Goal: Find specific page/section: Find specific page/section

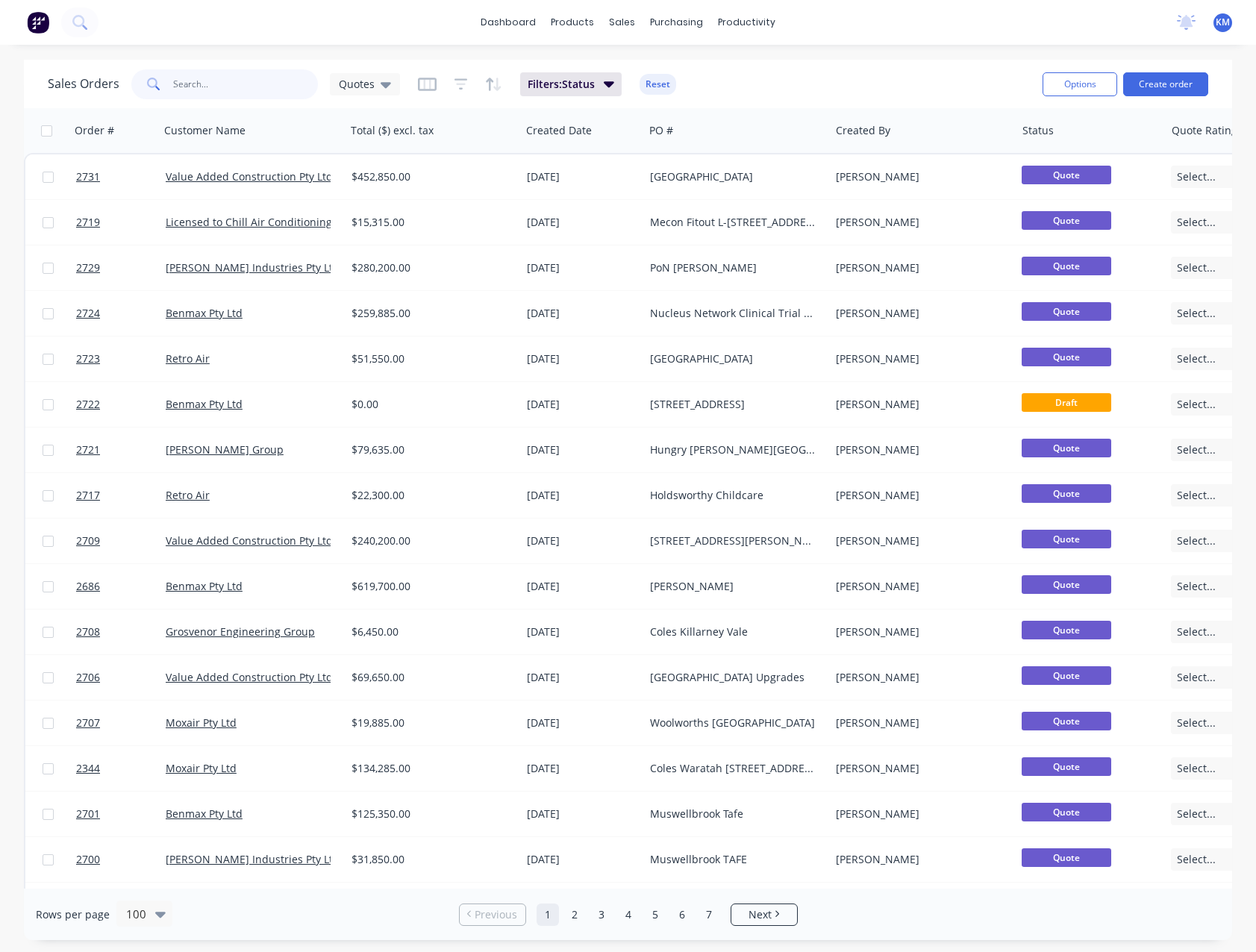
click at [189, 89] on input "text" at bounding box center [246, 84] width 146 height 30
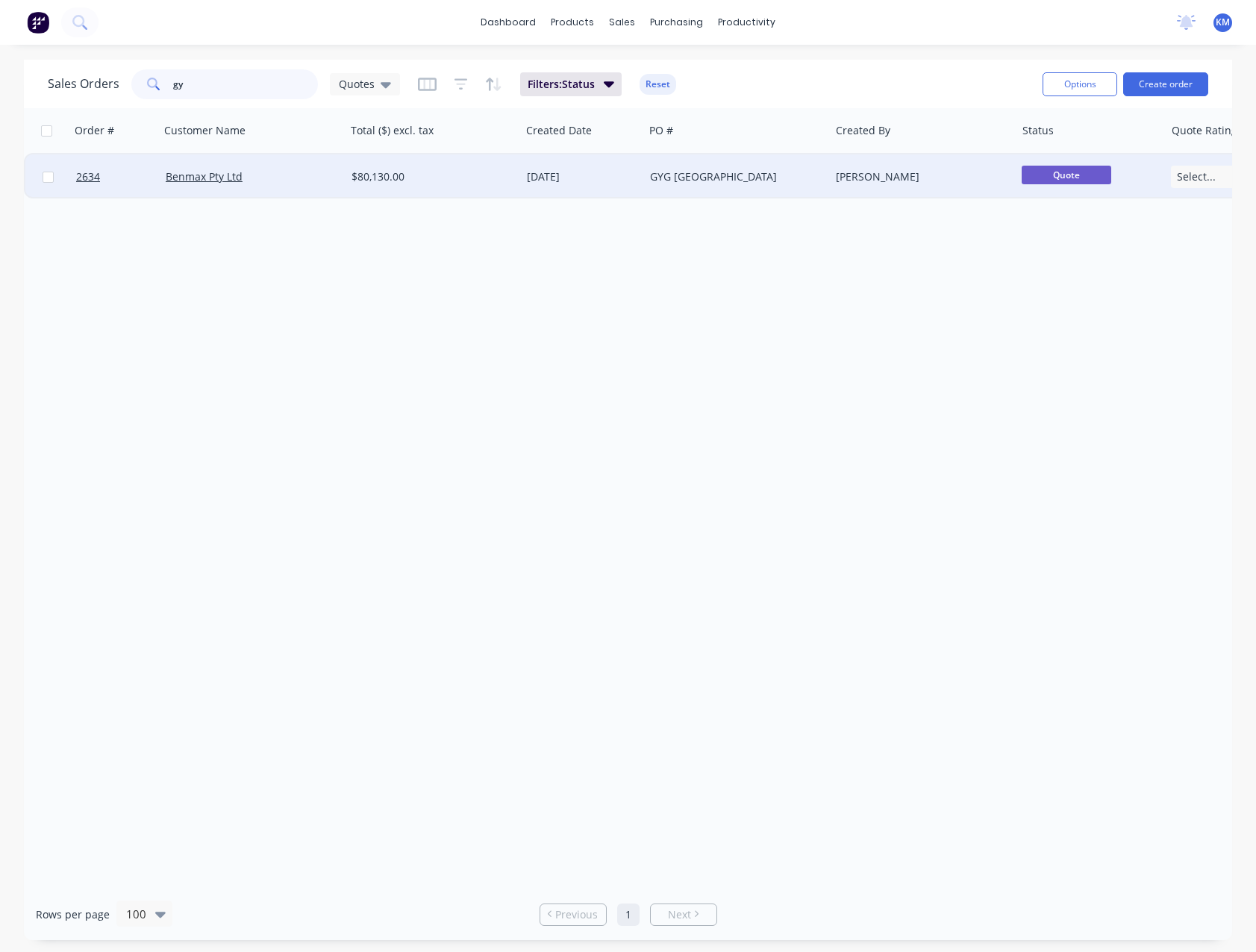
type input "g"
type input "[PERSON_NAME]"
click at [679, 179] on div "[PERSON_NAME]" at bounding box center [733, 177] width 166 height 15
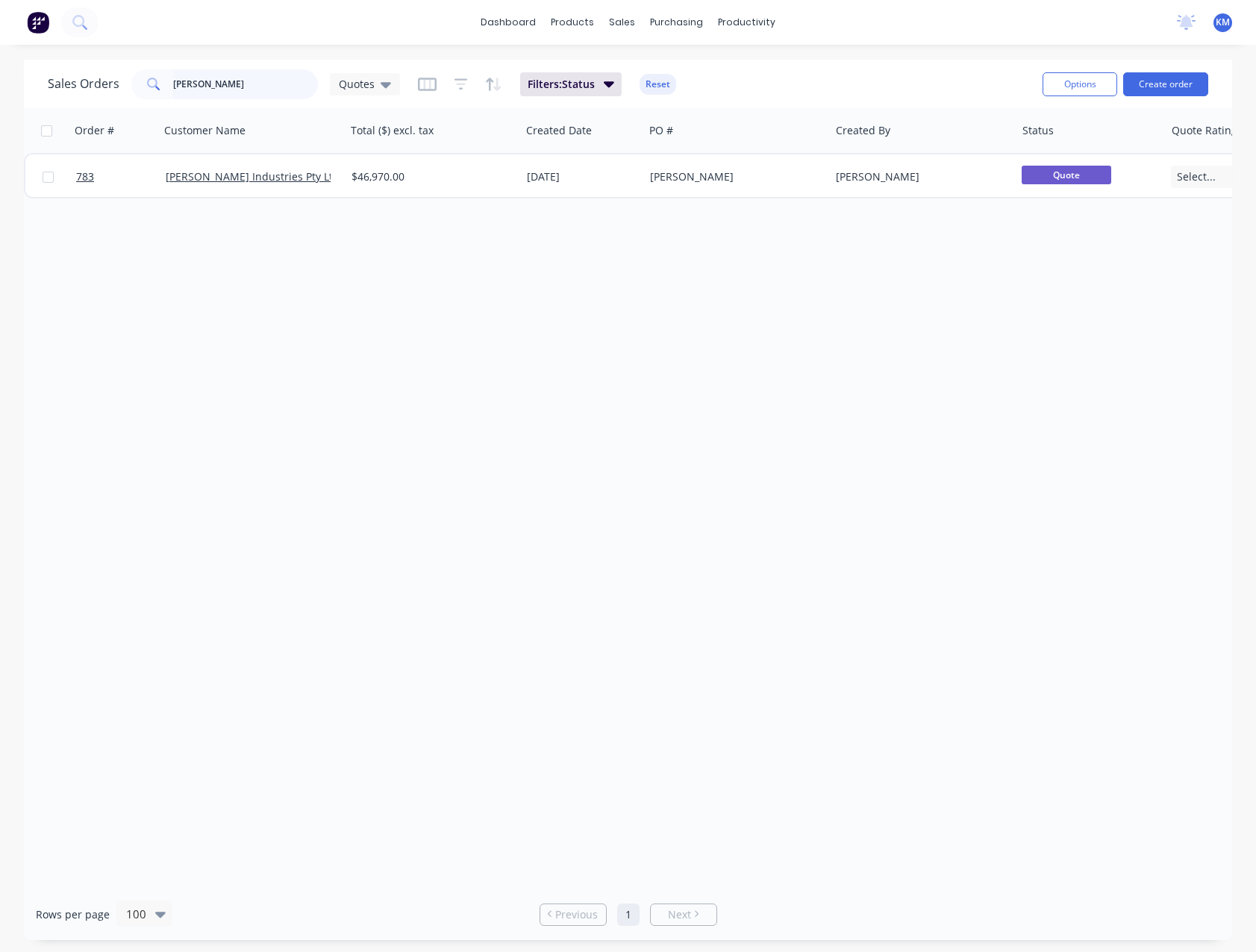
drag, startPoint x: 243, startPoint y: 81, endPoint x: 254, endPoint y: 78, distance: 11.4
click at [243, 81] on input "[PERSON_NAME]" at bounding box center [246, 84] width 146 height 30
type input "G"
